Goal: Task Accomplishment & Management: Complete application form

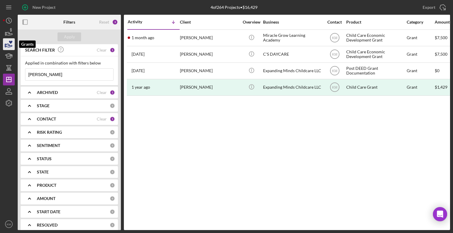
click at [7, 41] on icon "button" at bounding box center [8, 44] width 15 height 15
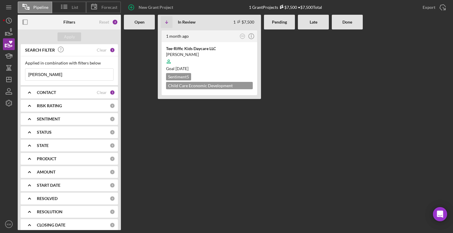
click at [72, 76] on input "[PERSON_NAME]" at bounding box center [69, 75] width 88 height 12
type input "a"
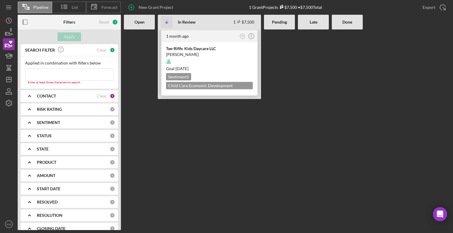
click at [236, 65] on div at bounding box center [209, 61] width 87 height 11
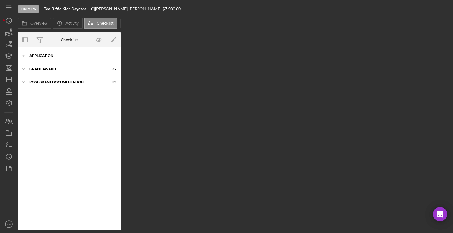
click at [23, 56] on icon "Icon/Expander" at bounding box center [24, 56] width 12 height 12
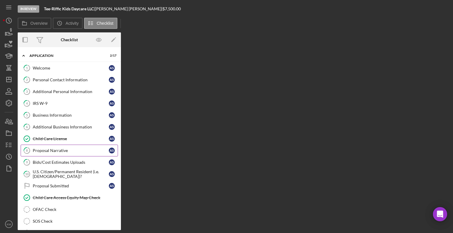
click at [54, 151] on div "Proposal Narrative" at bounding box center [71, 150] width 76 height 5
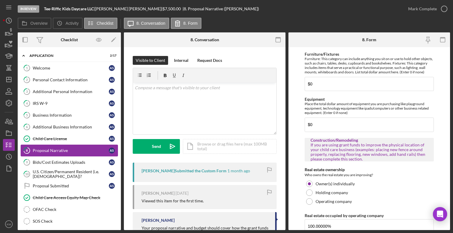
scroll to position [275, 0]
click at [11, 47] on icon "button" at bounding box center [9, 45] width 6 height 3
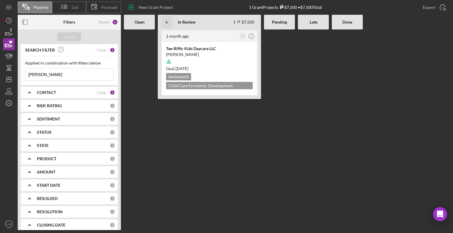
click at [50, 74] on input "[PERSON_NAME]" at bounding box center [69, 75] width 88 height 12
type input "a"
type input "[PERSON_NAME]"
click at [192, 46] on div "Bright Future Child Care Center" at bounding box center [209, 49] width 87 height 6
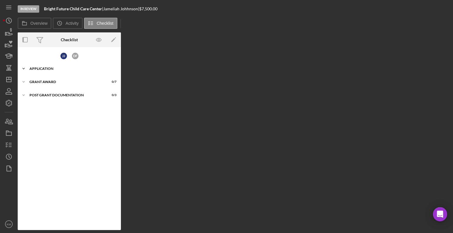
click at [22, 69] on icon "Icon/Expander" at bounding box center [24, 69] width 12 height 12
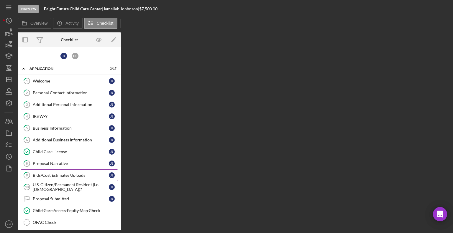
click at [62, 171] on link "9 Bids/Cost Estimates Uploads J J" at bounding box center [69, 176] width 97 height 12
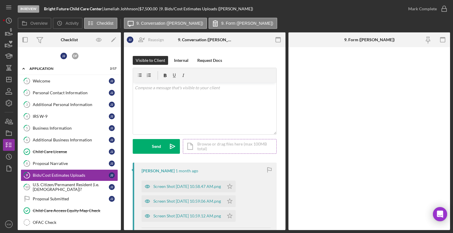
click at [195, 147] on div "Icon/Document Browse or drag files here (max 100MB total) Tap to choose files o…" at bounding box center [230, 146] width 94 height 15
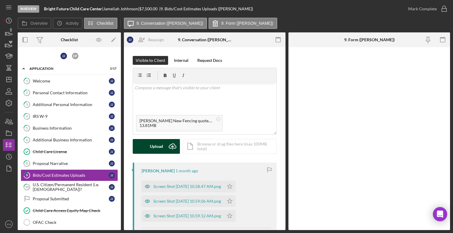
click at [164, 149] on button "Upload Icon/Upload" at bounding box center [156, 146] width 47 height 15
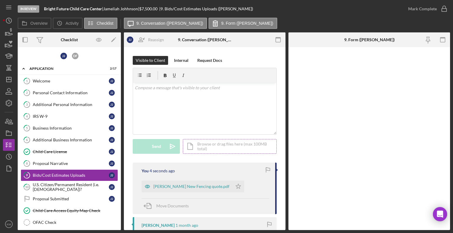
click at [216, 150] on div "Icon/Document Browse or drag files here (max 100MB total) Tap to choose files o…" at bounding box center [230, 146] width 94 height 15
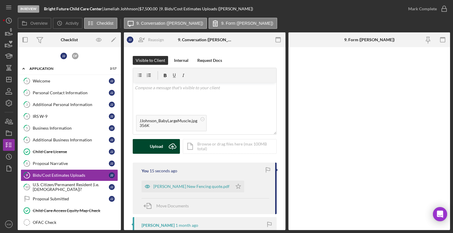
click at [169, 148] on icon "submit" at bounding box center [172, 146] width 7 height 4
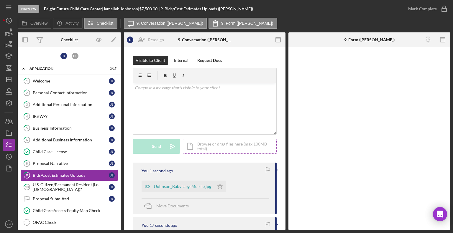
click at [226, 144] on div "Icon/Document Browse or drag files here (max 100MB total) Tap to choose files o…" at bounding box center [230, 146] width 94 height 15
click at [172, 147] on g "submit" at bounding box center [172, 147] width 7 height 6
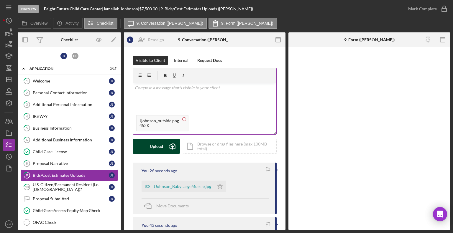
click at [183, 118] on circle at bounding box center [185, 119] width 4 height 4
click at [201, 149] on div "Icon/Document Browse or drag files here (max 100MB total) Tap to choose files o…" at bounding box center [230, 146] width 94 height 15
click at [203, 147] on div "Icon/Document Browse or drag files here (max 100MB total) Tap to choose files o…" at bounding box center [230, 146] width 94 height 15
click at [207, 150] on div "Icon/Document Browse or drag files here (max 100MB total) Tap to choose files o…" at bounding box center [230, 146] width 94 height 15
click at [169, 149] on icon "Icon/Upload" at bounding box center [172, 146] width 15 height 15
